Goal: Information Seeking & Learning: Understand process/instructions

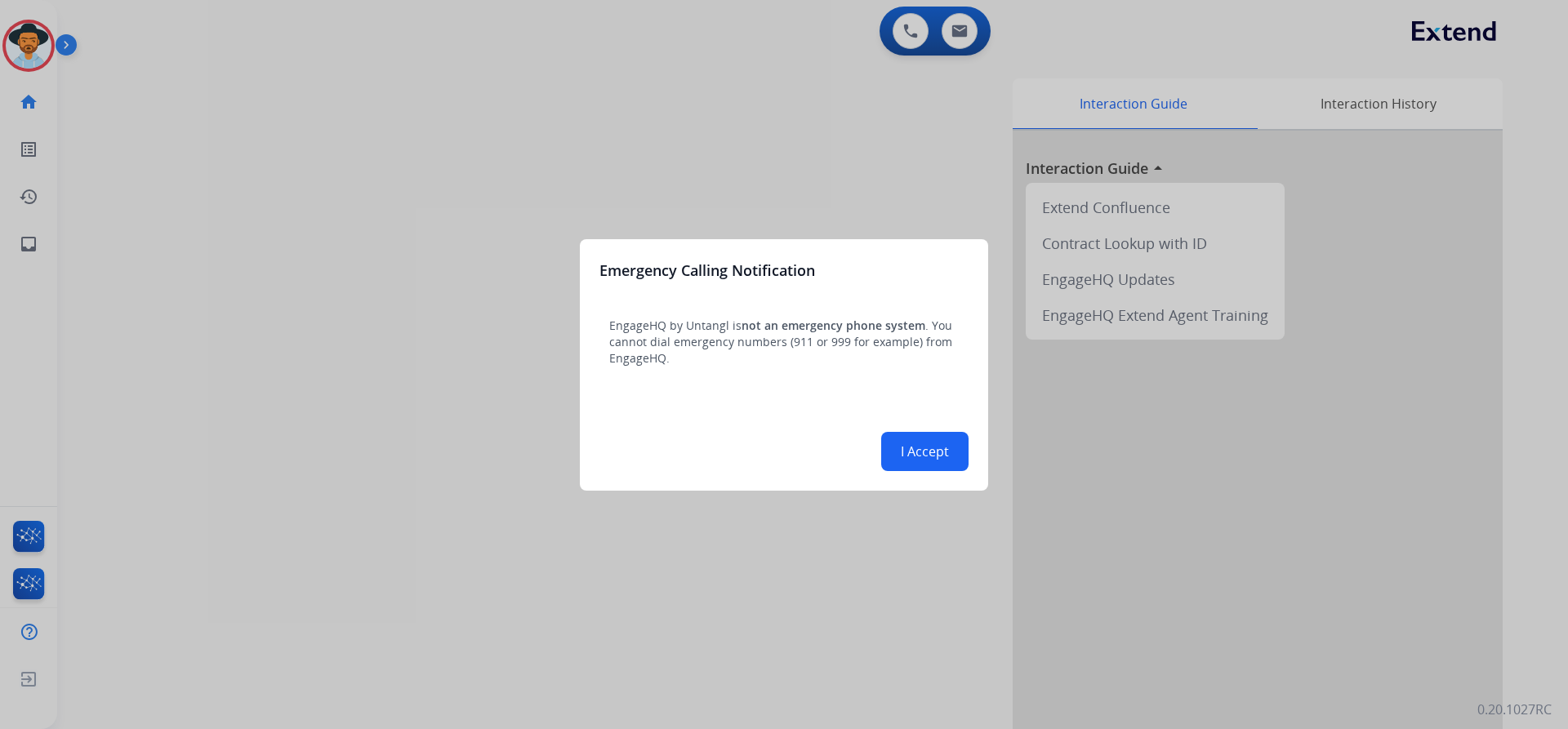
click at [914, 432] on div "I Accept" at bounding box center [784, 451] width 369 height 39
click at [914, 460] on button "I Accept" at bounding box center [925, 451] width 88 height 39
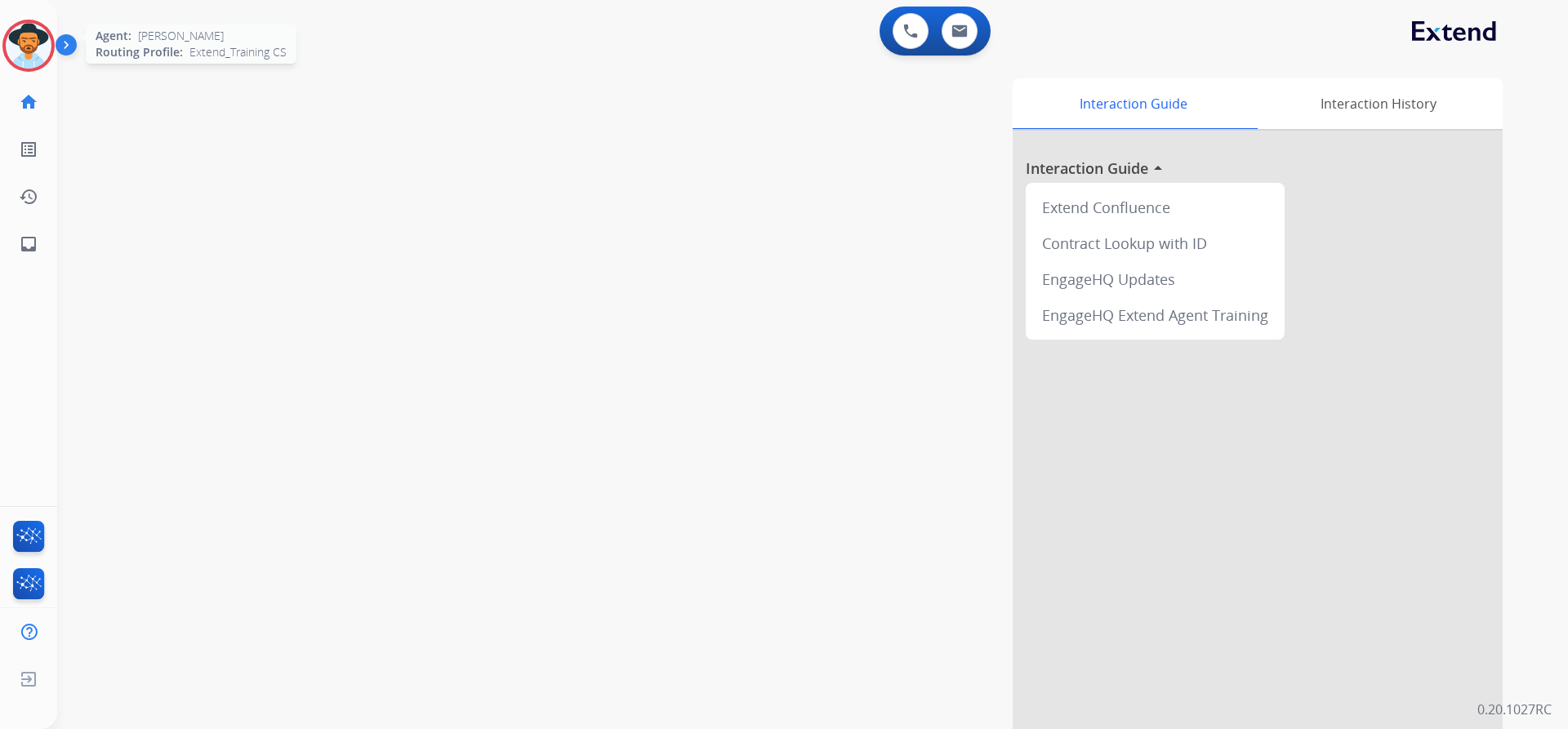
click at [43, 52] on img at bounding box center [28, 45] width 46 height 46
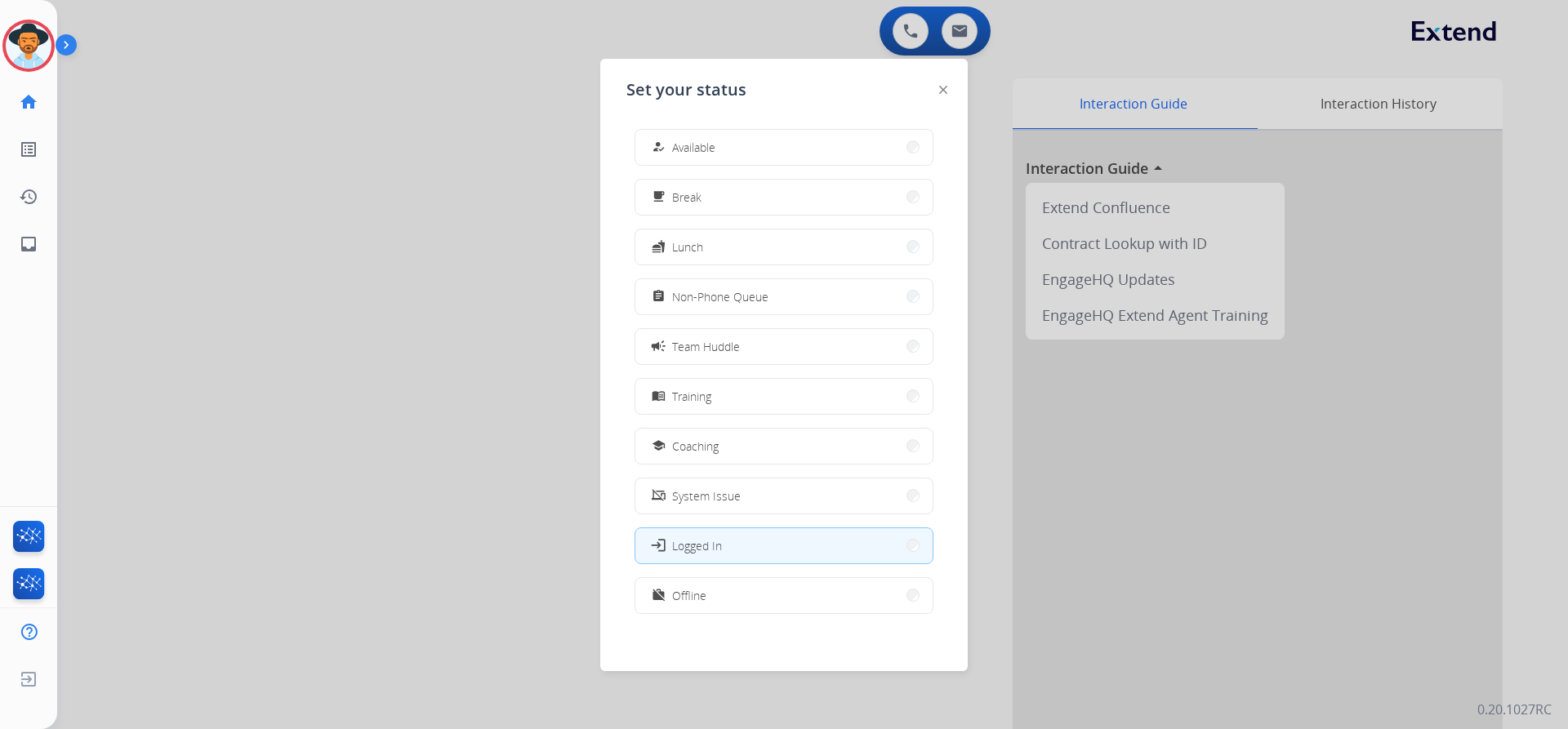
click at [769, 388] on button "menu_book Training" at bounding box center [784, 396] width 297 height 35
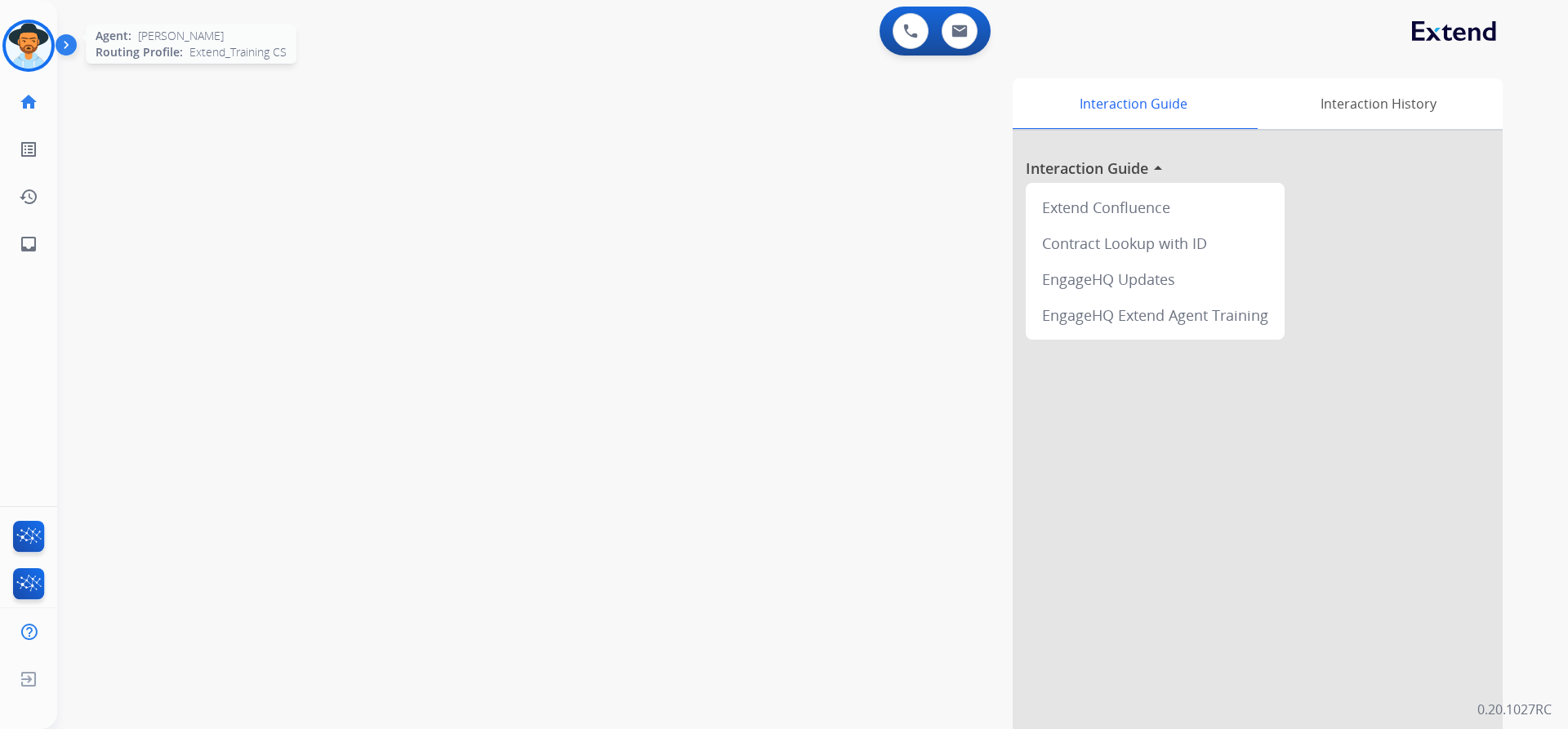
click at [51, 55] on div at bounding box center [28, 45] width 53 height 53
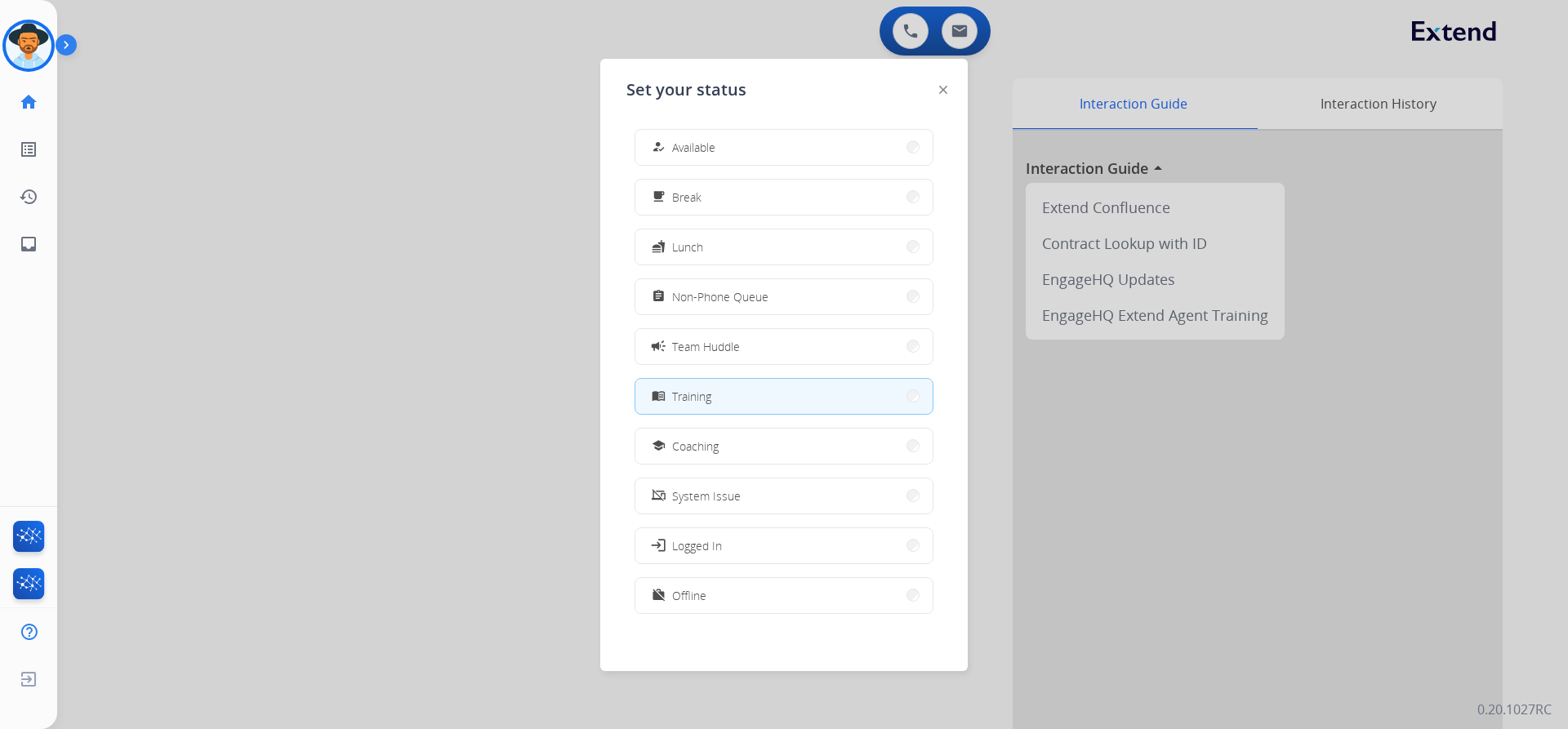
click at [746, 392] on button "menu_book Training" at bounding box center [784, 396] width 297 height 35
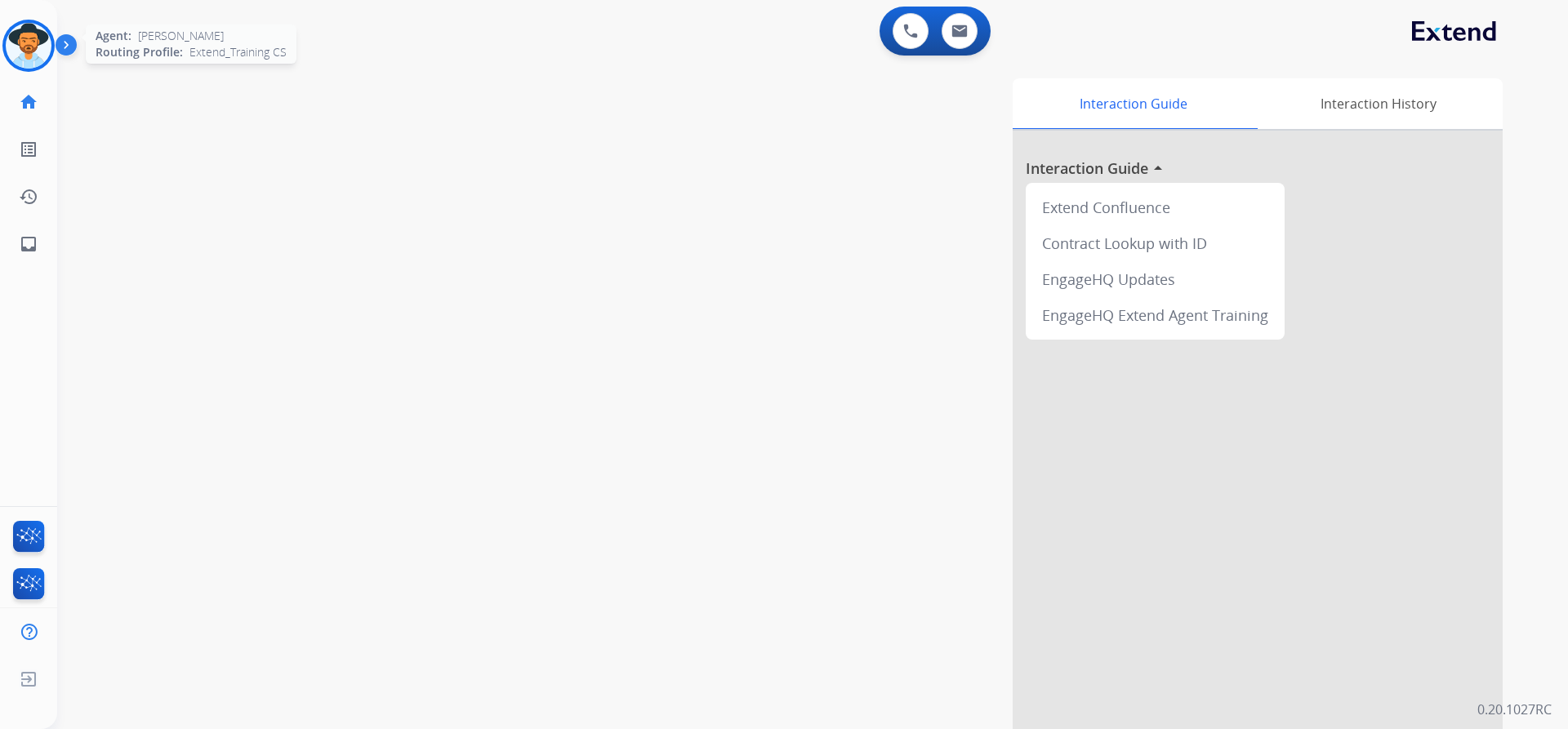
click at [53, 36] on div at bounding box center [28, 45] width 53 height 53
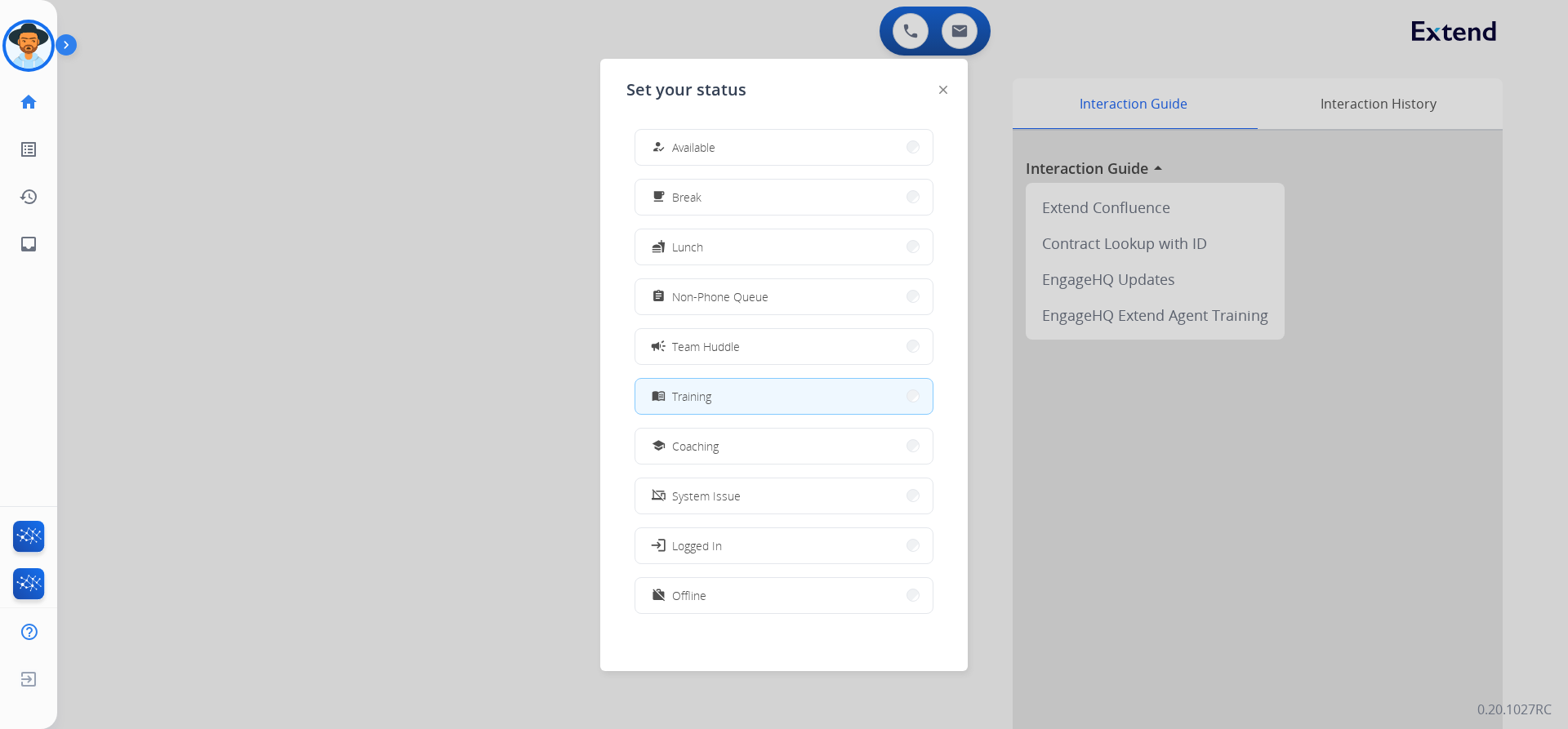
click at [264, 525] on div at bounding box center [784, 364] width 1568 height 729
